Goal: Entertainment & Leisure: Consume media (video, audio)

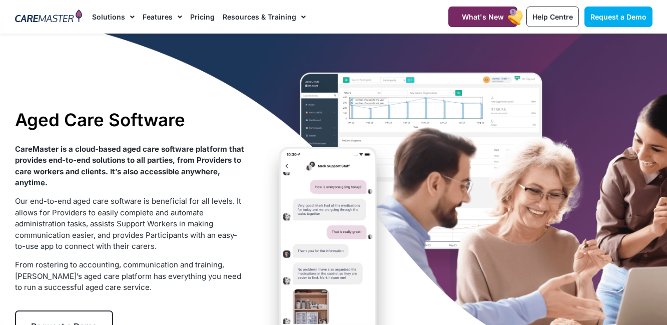
click at [357, 228] on div "Aged Care Software CareMaster is a cloud-based aged care software platform that…" at bounding box center [333, 226] width 647 height 384
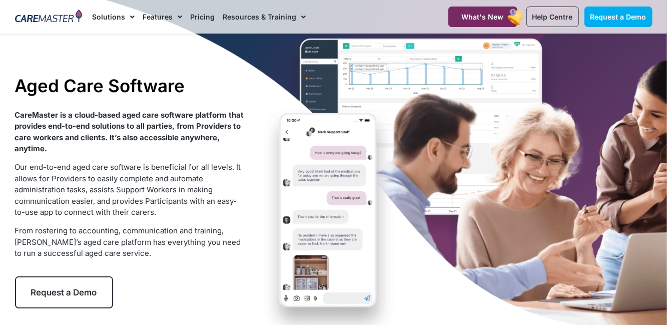
click at [342, 188] on div "Aged Care Software CareMaster is a cloud-based aged care software platform that…" at bounding box center [333, 191] width 647 height 384
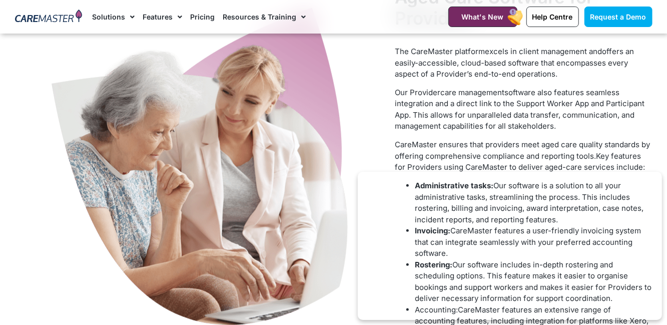
scroll to position [457, 0]
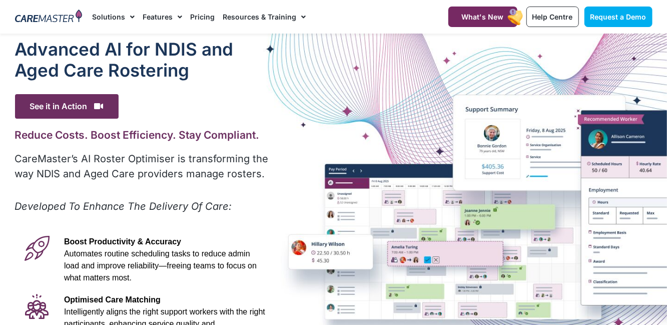
click at [37, 102] on span "See it in Action" at bounding box center [67, 106] width 104 height 25
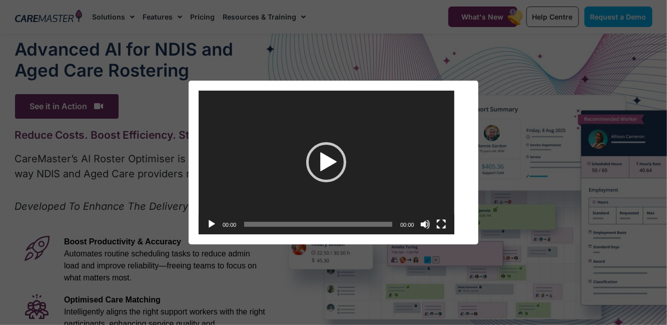
click at [320, 161] on div "Play" at bounding box center [326, 162] width 40 height 40
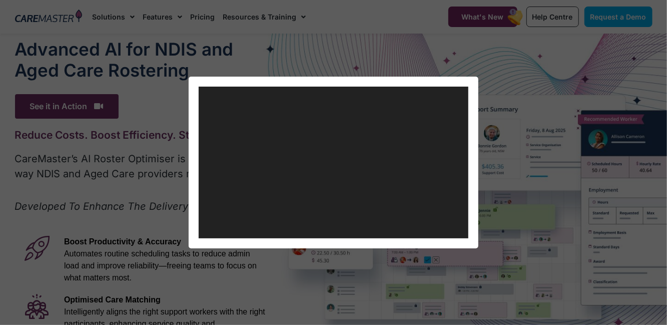
click at [399, 123] on video "https://caremaster.com.au/wp-content/uploads/2025/05/RO_screenshots_D4-web.mp4" at bounding box center [334, 163] width 270 height 152
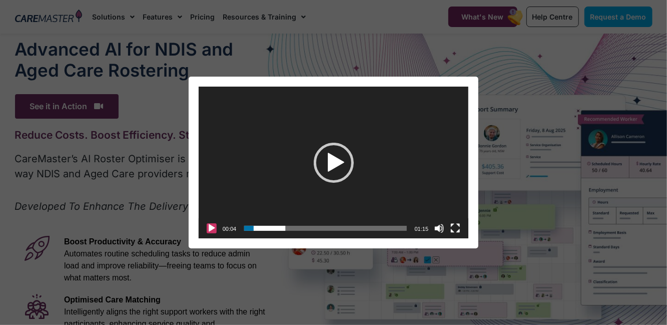
click at [216, 227] on button "Play" at bounding box center [212, 228] width 10 height 10
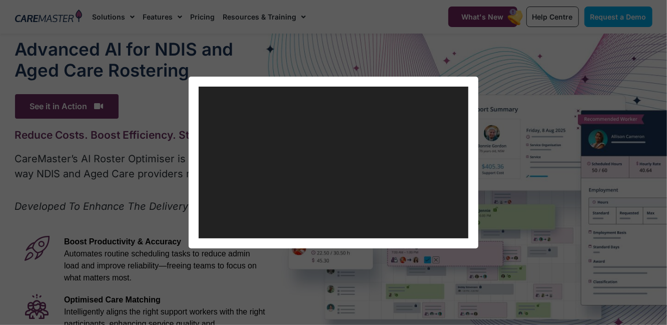
click at [381, 159] on video "https://caremaster.com.au/wp-content/uploads/2025/05/RO_screenshots_D4-web.mp4" at bounding box center [334, 163] width 270 height 152
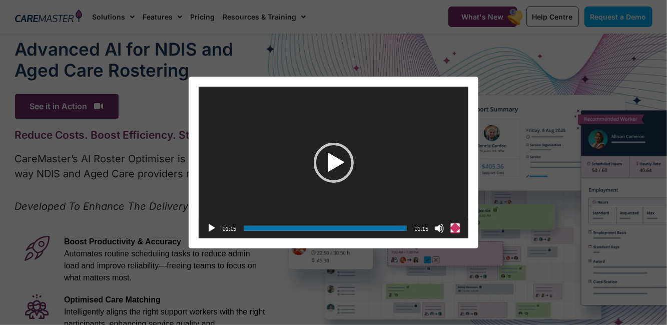
click at [452, 230] on button "Fullscreen" at bounding box center [455, 228] width 10 height 10
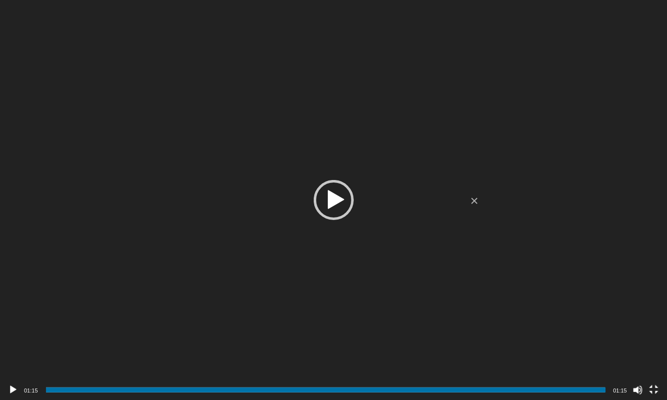
click at [612, 203] on div "Video Player" at bounding box center [333, 200] width 667 height 400
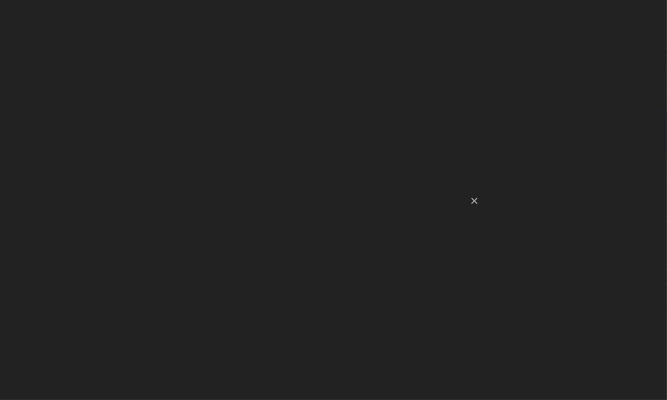
click at [628, 200] on video "https://caremaster.com.au/wp-content/uploads/2025/05/RO_screenshots_D4-web.mp4" at bounding box center [333, 200] width 667 height 400
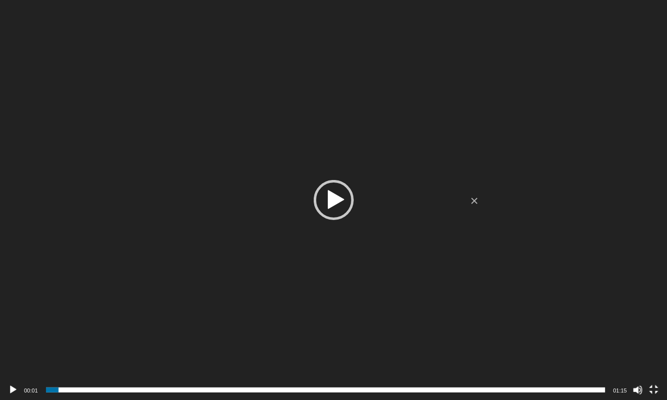
click at [549, 203] on div "Video Player" at bounding box center [333, 200] width 667 height 400
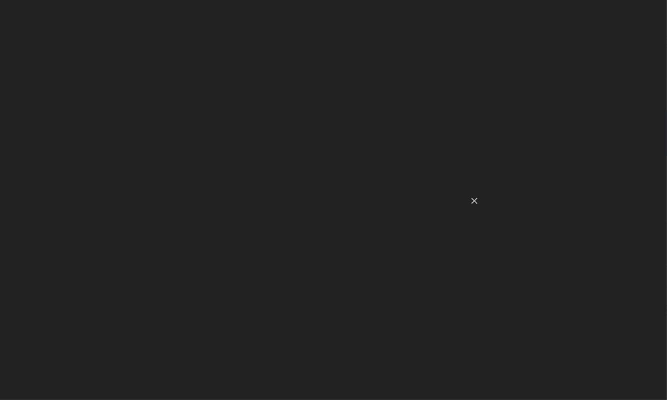
click at [552, 217] on video "https://caremaster.com.au/wp-content/uploads/2025/05/RO_screenshots_D4-web.mp4" at bounding box center [333, 200] width 667 height 400
